Goal: Go to known website: Access a specific website the user already knows

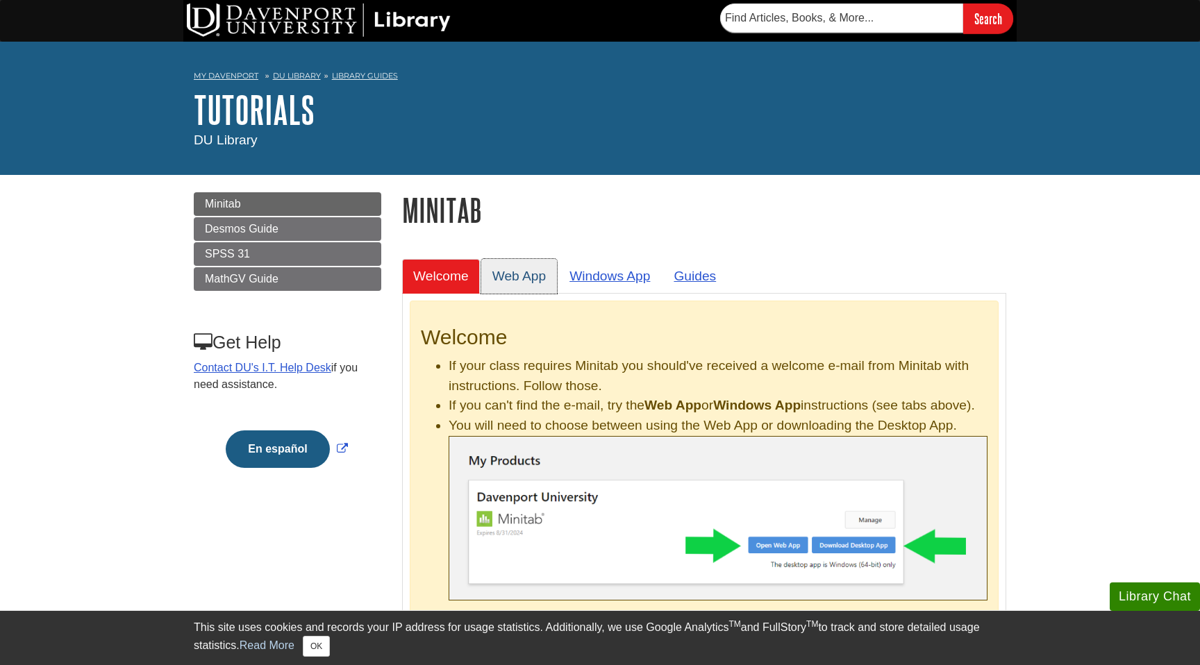
click at [492, 287] on link "Web App" at bounding box center [519, 276] width 76 height 34
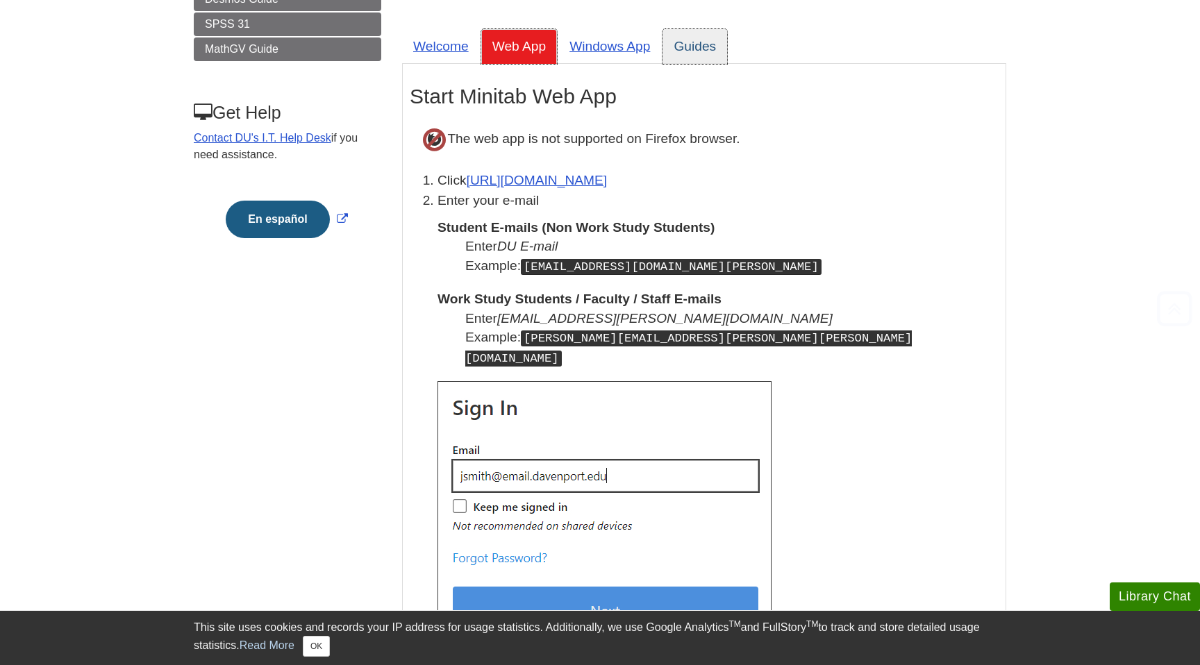
scroll to position [267, 0]
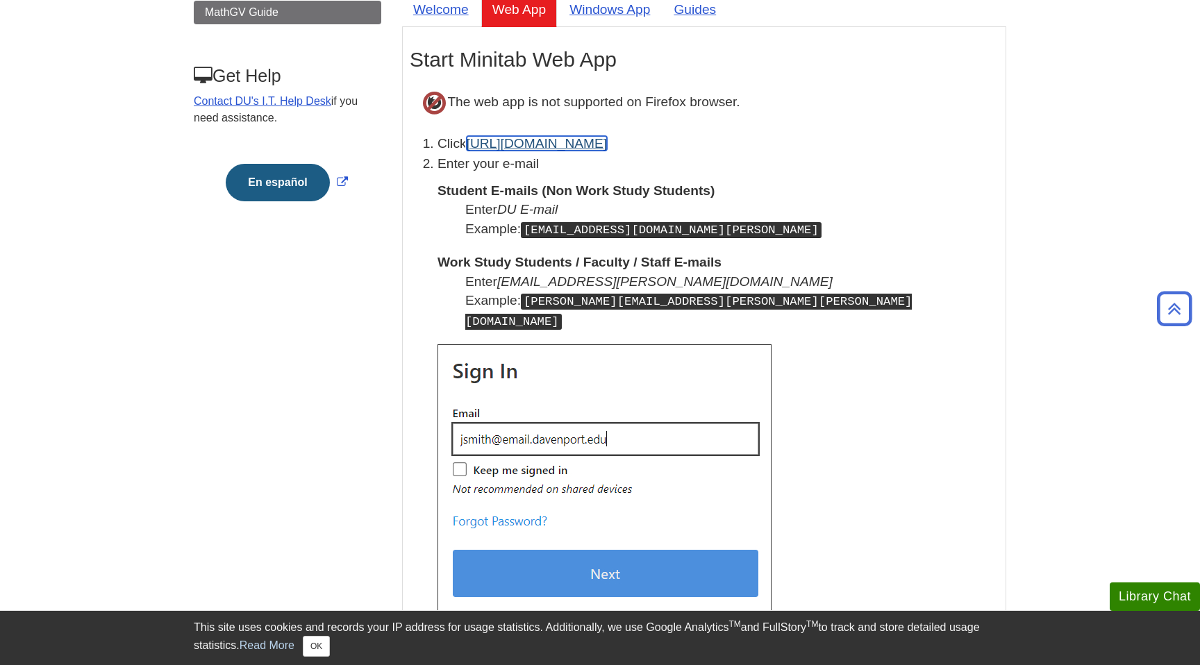
click at [556, 145] on link "[URL][DOMAIN_NAME]" at bounding box center [537, 143] width 141 height 15
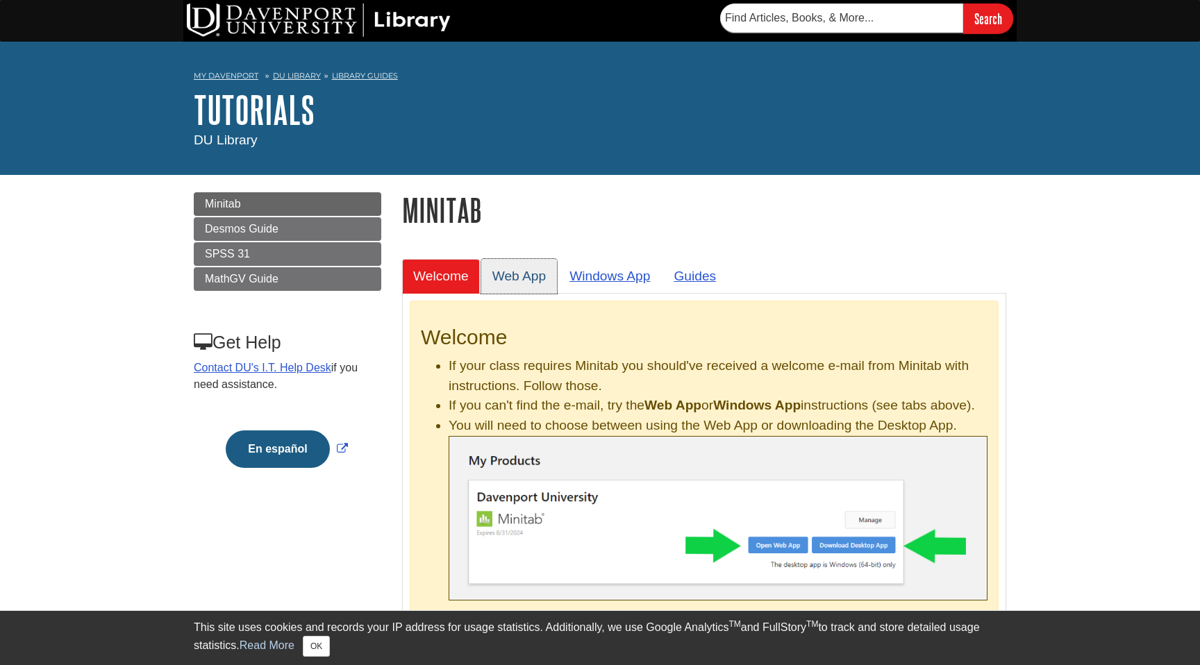
click at [517, 260] on link "Web App" at bounding box center [519, 276] width 76 height 34
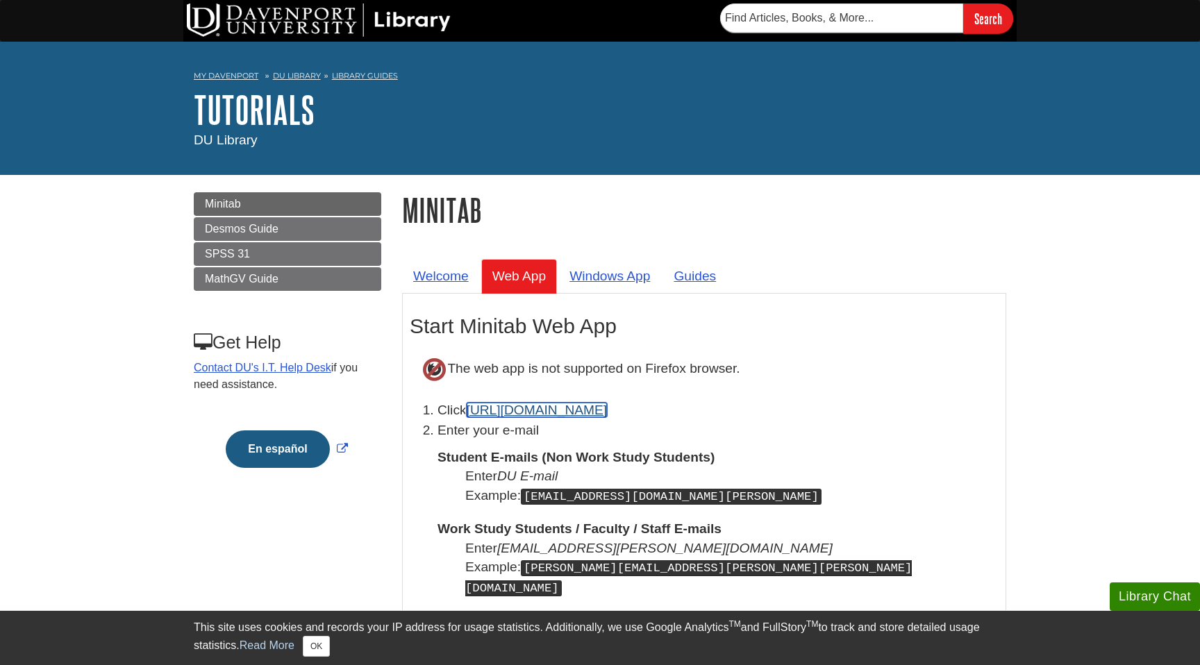
click at [508, 414] on link "[URL][DOMAIN_NAME]" at bounding box center [537, 410] width 141 height 15
